Goal: Check status

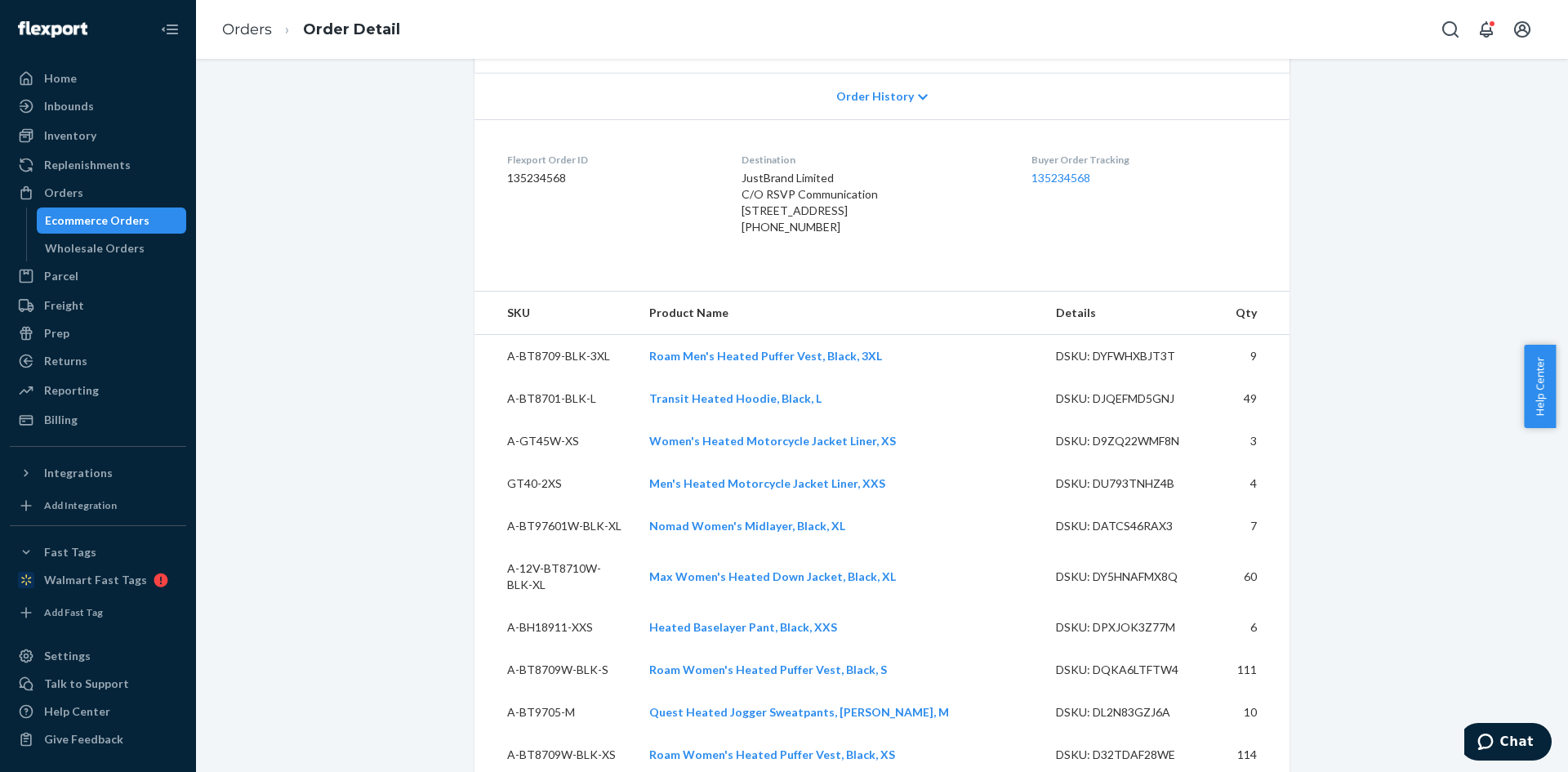
scroll to position [572, 0]
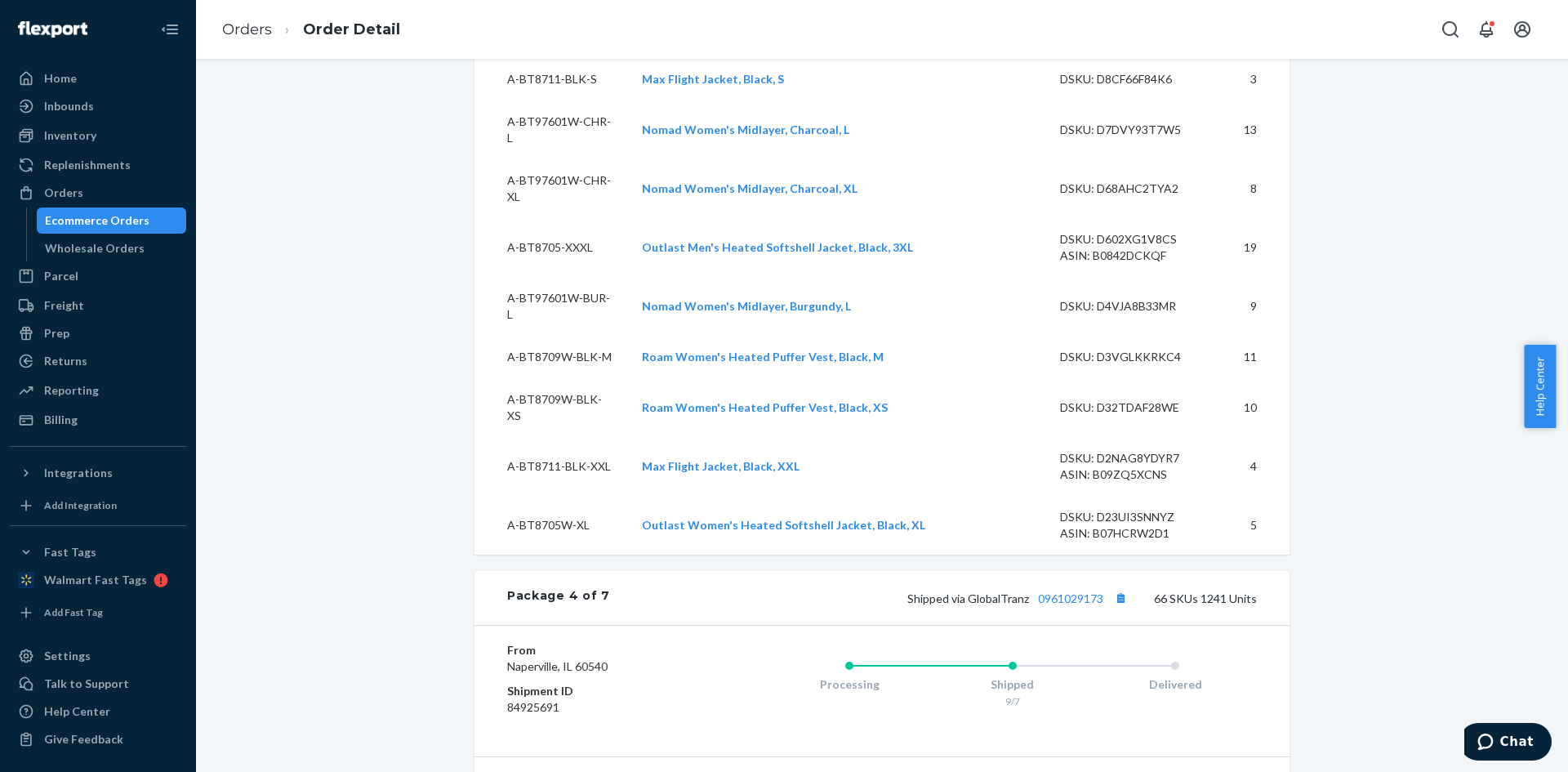
scroll to position [8913, 0]
